Goal: Book appointment/travel/reservation

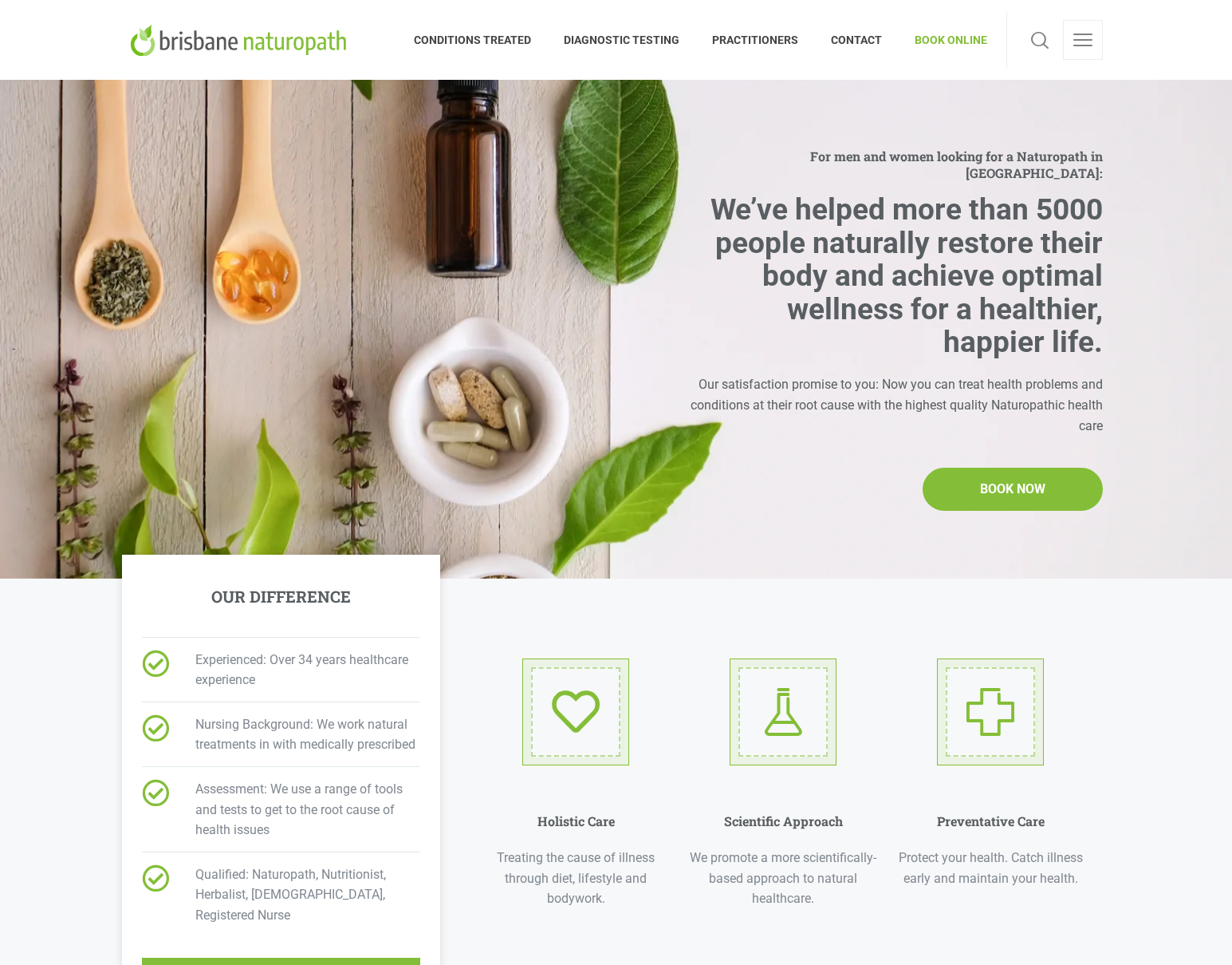
click at [926, 41] on span "BOOK ONLINE" at bounding box center [943, 40] width 89 height 26
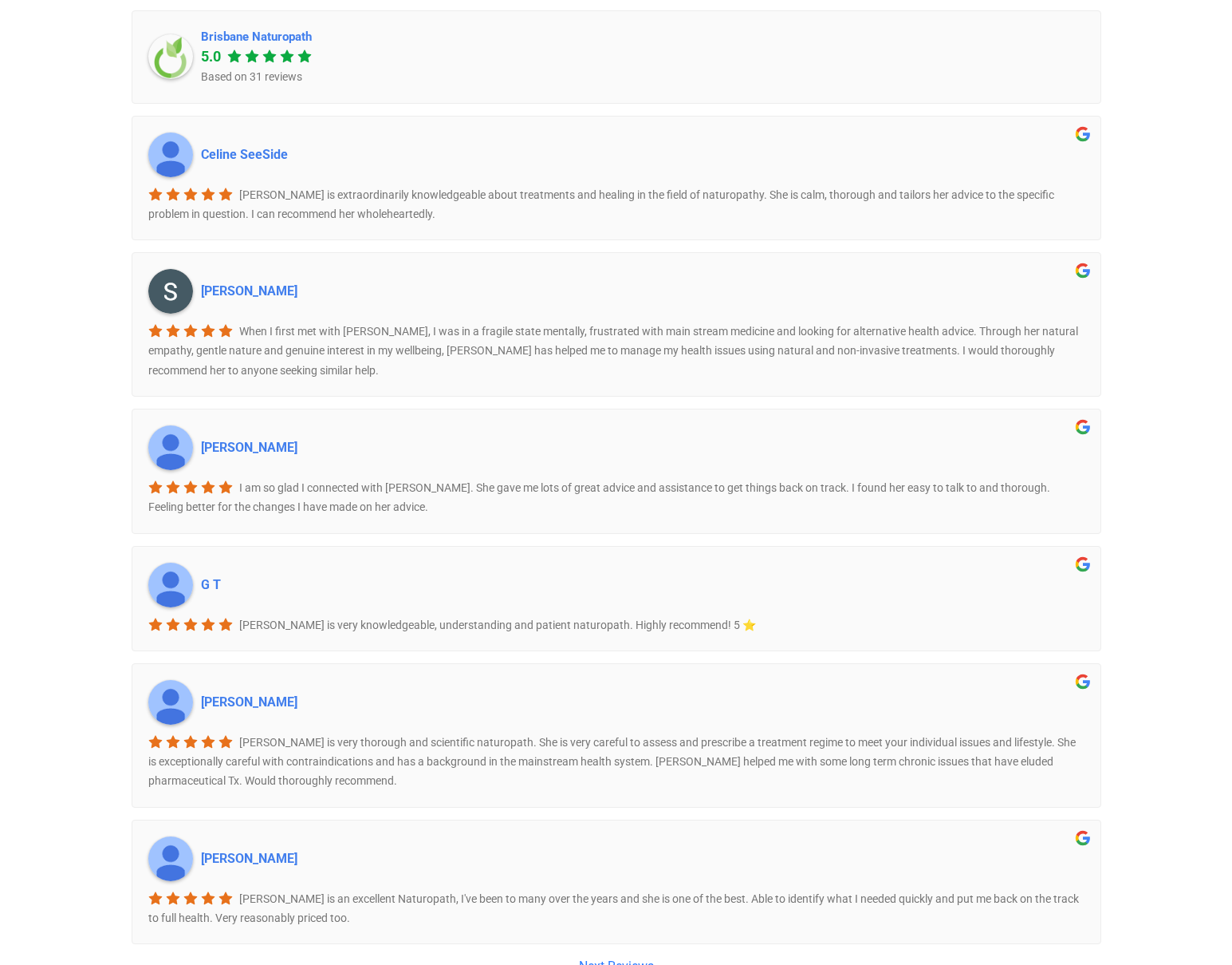
scroll to position [1902, 0]
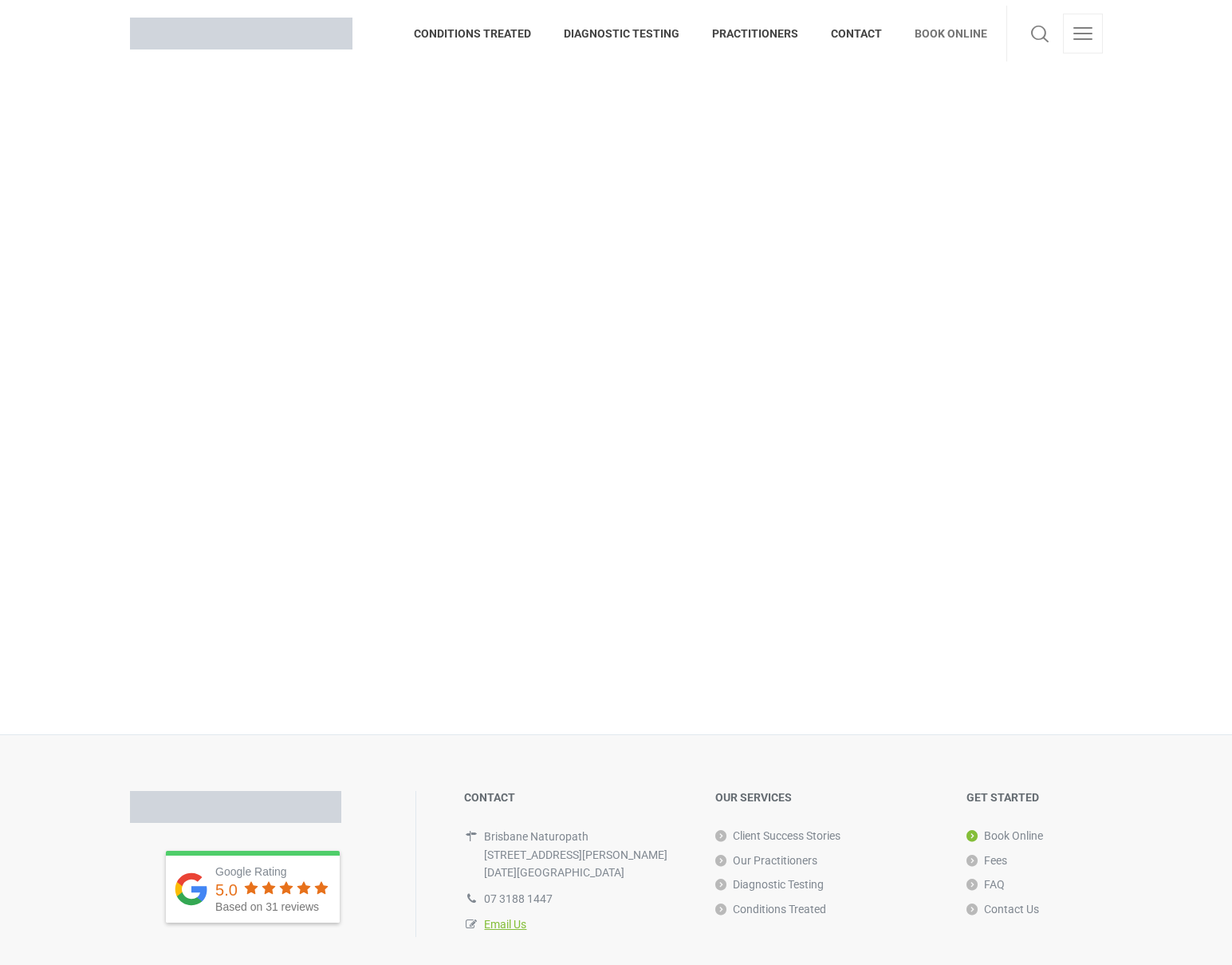
scroll to position [9, 0]
